Goal: Information Seeking & Learning: Learn about a topic

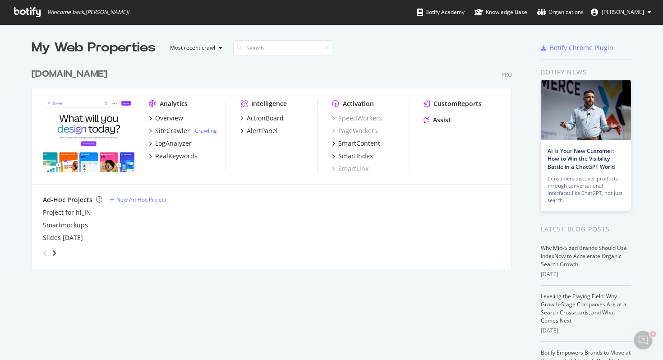
click at [377, 62] on div "[DOMAIN_NAME] Pro Analytics Overview SiteCrawler - Crawling LogAnalyzer RealKey…" at bounding box center [276, 163] width 488 height 212
click at [278, 46] on input at bounding box center [282, 48] width 99 height 16
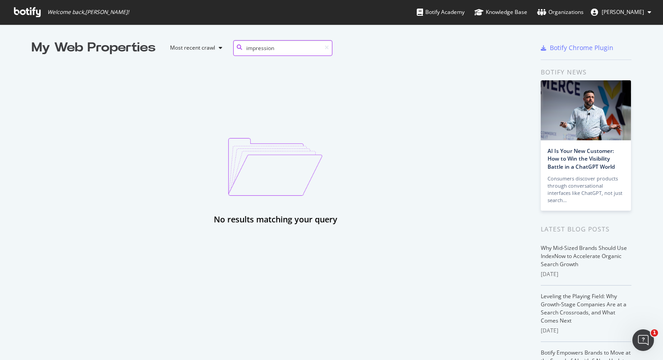
type input "impression"
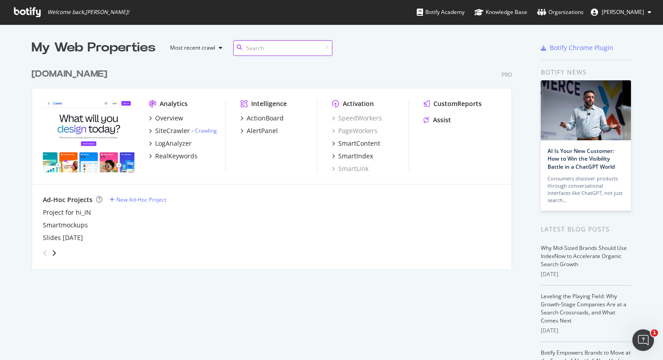
scroll to position [212, 488]
click at [167, 116] on div "Overview" at bounding box center [169, 118] width 28 height 9
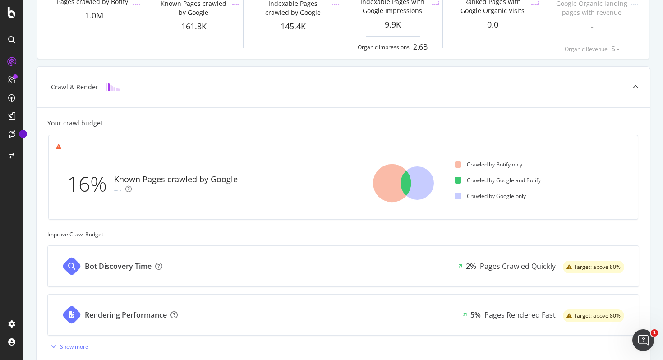
scroll to position [341, 0]
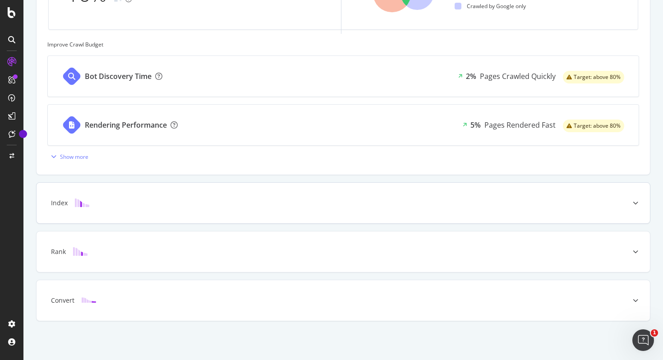
click at [638, 204] on icon at bounding box center [635, 202] width 5 height 5
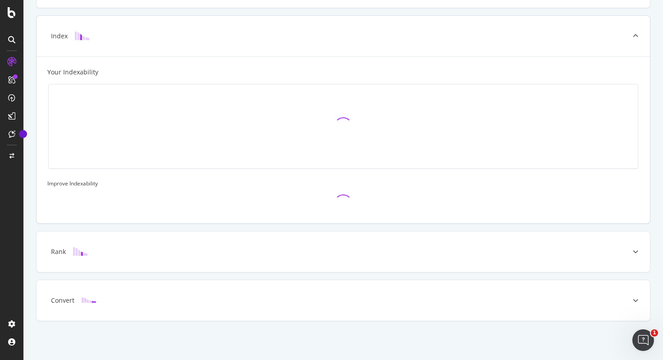
click at [637, 39] on div at bounding box center [635, 36] width 29 height 41
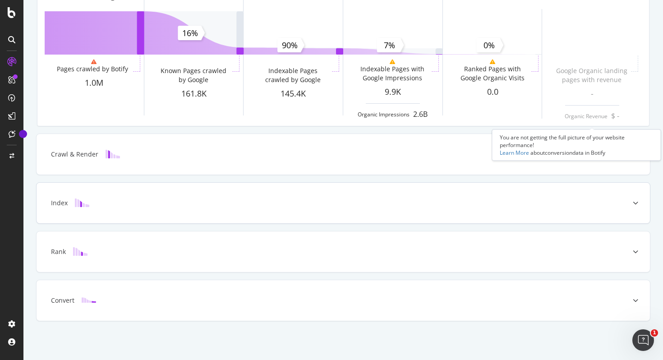
scroll to position [83, 0]
click at [635, 250] on icon at bounding box center [635, 251] width 5 height 5
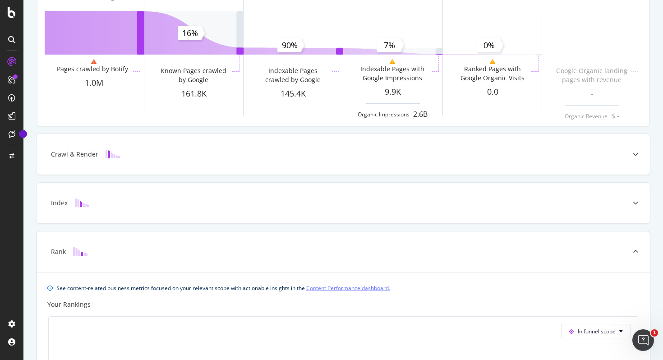
scroll to position [294, 0]
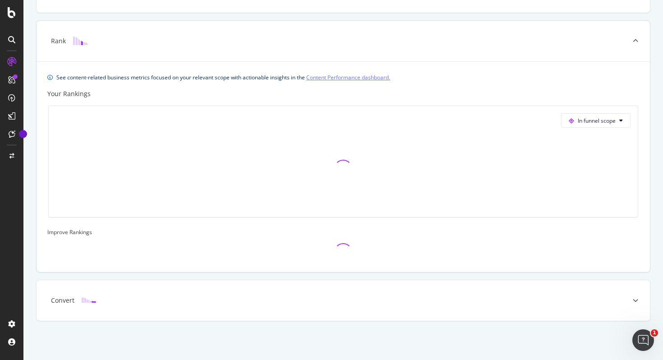
click at [636, 40] on icon at bounding box center [635, 40] width 5 height 5
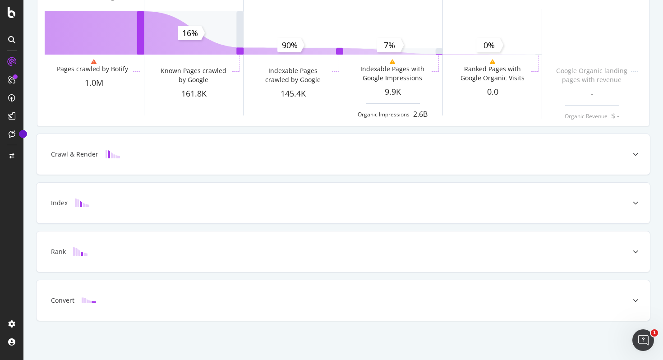
scroll to position [0, 0]
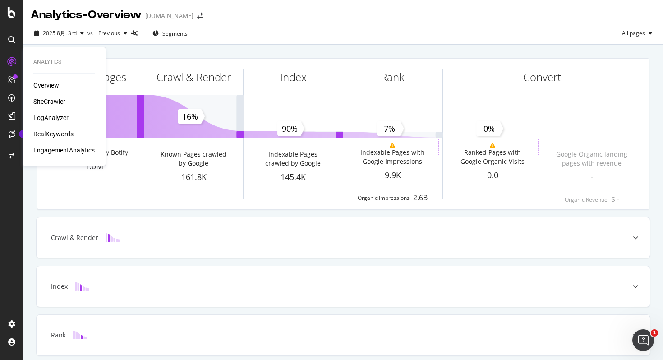
click at [61, 101] on div "SiteCrawler" at bounding box center [49, 101] width 32 height 9
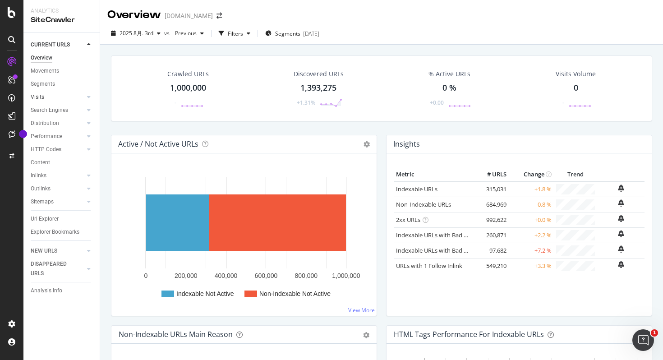
click at [53, 97] on link "Visits" at bounding box center [58, 97] width 54 height 9
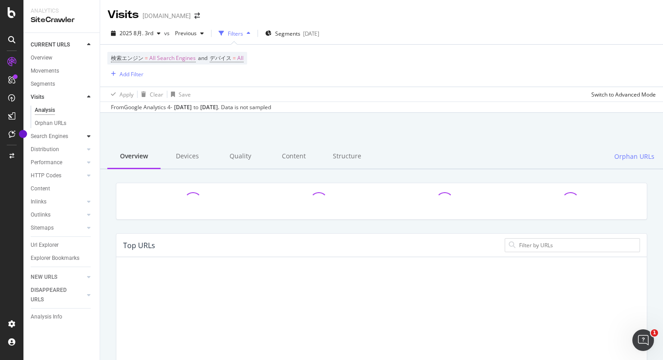
click at [92, 137] on div at bounding box center [88, 136] width 9 height 9
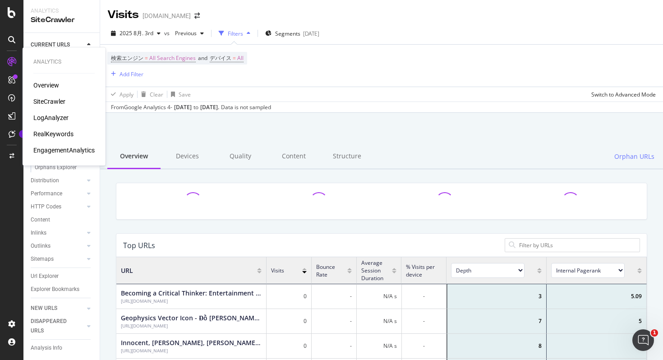
click at [41, 88] on div "Overview" at bounding box center [46, 85] width 26 height 9
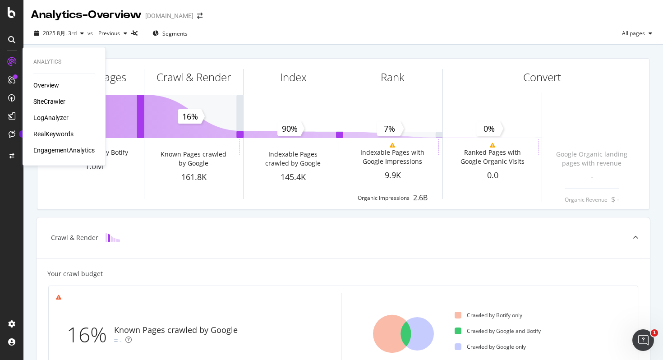
click at [52, 118] on div "LogAnalyzer" at bounding box center [50, 117] width 35 height 9
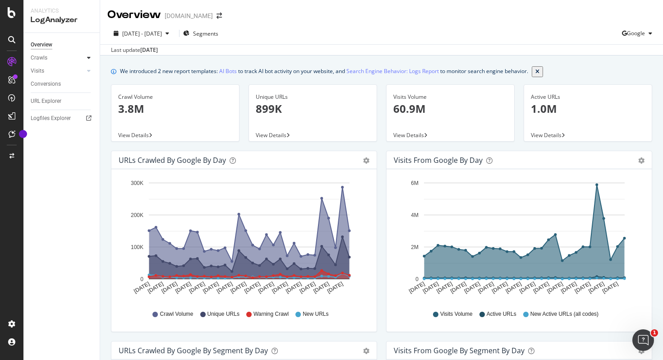
click at [89, 57] on icon at bounding box center [89, 57] width 4 height 5
click at [88, 71] on icon at bounding box center [89, 70] width 4 height 5
click at [79, 153] on div "EngagementAnalytics" at bounding box center [63, 150] width 61 height 9
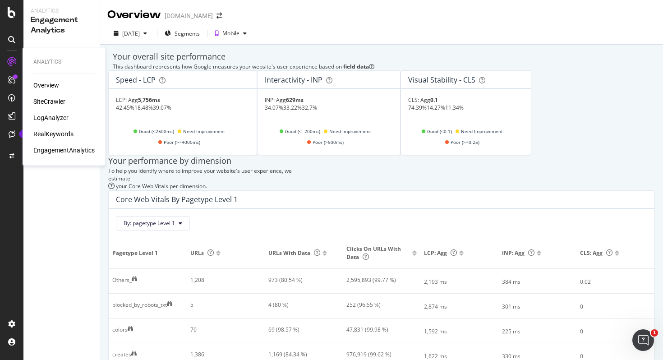
click at [61, 132] on div "RealKeywords" at bounding box center [53, 134] width 40 height 9
